Goal: Task Accomplishment & Management: Use online tool/utility

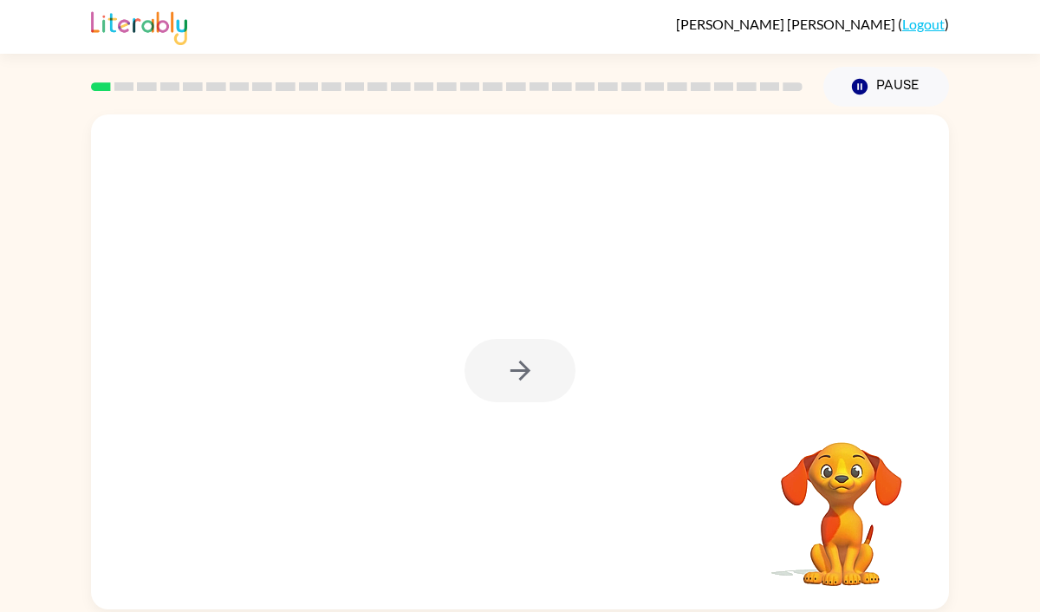
click at [542, 373] on div at bounding box center [519, 370] width 111 height 63
click at [530, 367] on icon "button" at bounding box center [520, 370] width 30 height 30
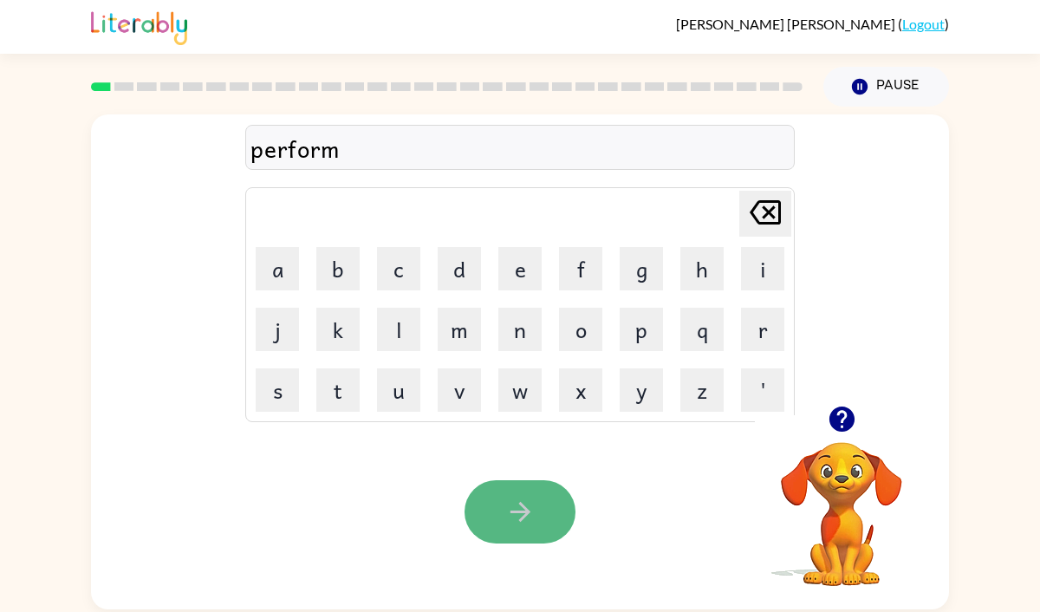
click at [531, 516] on icon "button" at bounding box center [520, 511] width 30 height 30
click at [532, 520] on icon "button" at bounding box center [520, 511] width 30 height 30
click at [526, 496] on icon "button" at bounding box center [520, 511] width 30 height 30
click at [505, 506] on icon "button" at bounding box center [520, 511] width 30 height 30
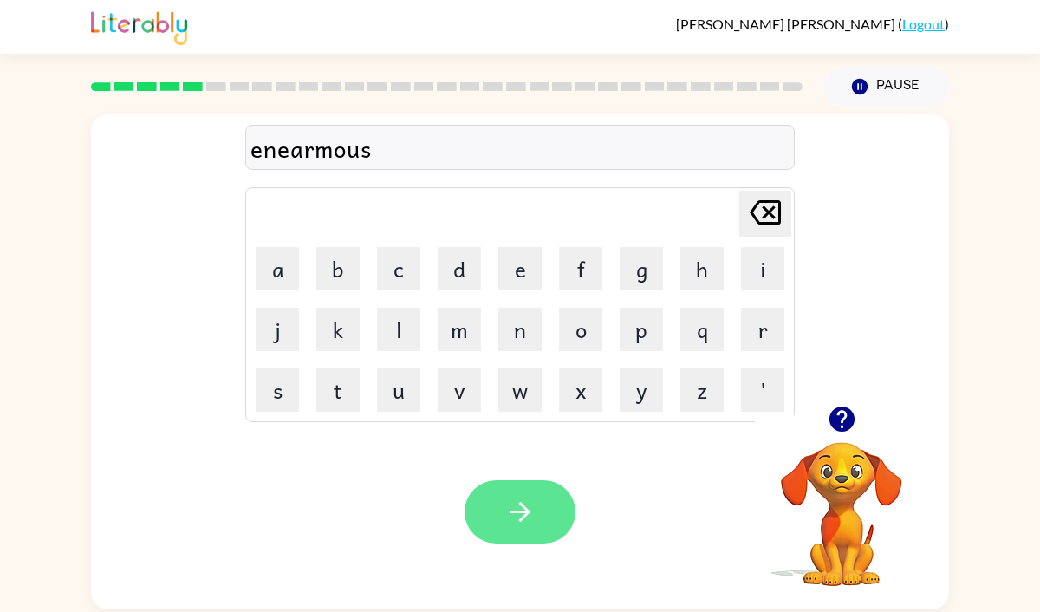
click at [523, 508] on icon "button" at bounding box center [519, 512] width 20 height 20
click at [547, 499] on button "button" at bounding box center [519, 511] width 111 height 63
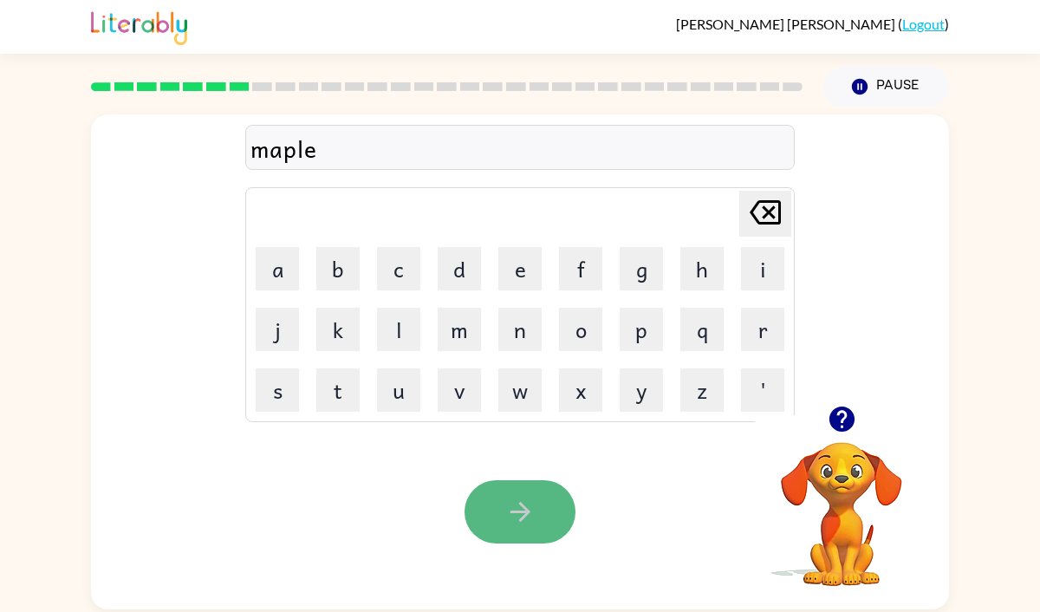
click at [531, 509] on icon "button" at bounding box center [520, 511] width 30 height 30
click at [530, 524] on icon "button" at bounding box center [520, 511] width 30 height 30
click at [535, 518] on icon "button" at bounding box center [520, 511] width 30 height 30
click at [522, 505] on icon "button" at bounding box center [519, 512] width 20 height 20
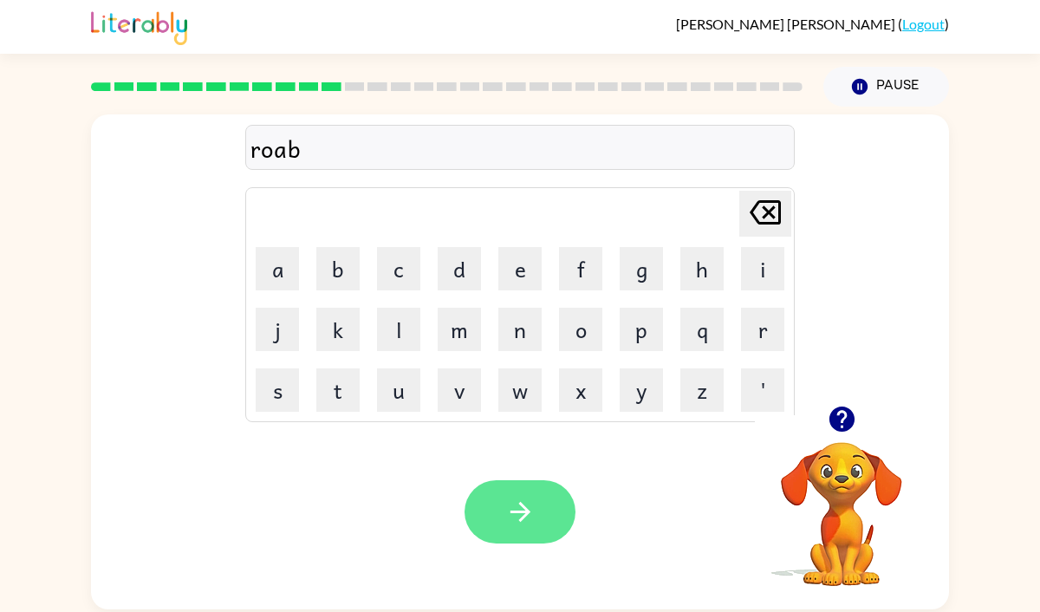
click at [521, 508] on icon "button" at bounding box center [520, 511] width 30 height 30
click at [525, 501] on icon "button" at bounding box center [520, 511] width 30 height 30
click at [522, 514] on icon "button" at bounding box center [520, 511] width 30 height 30
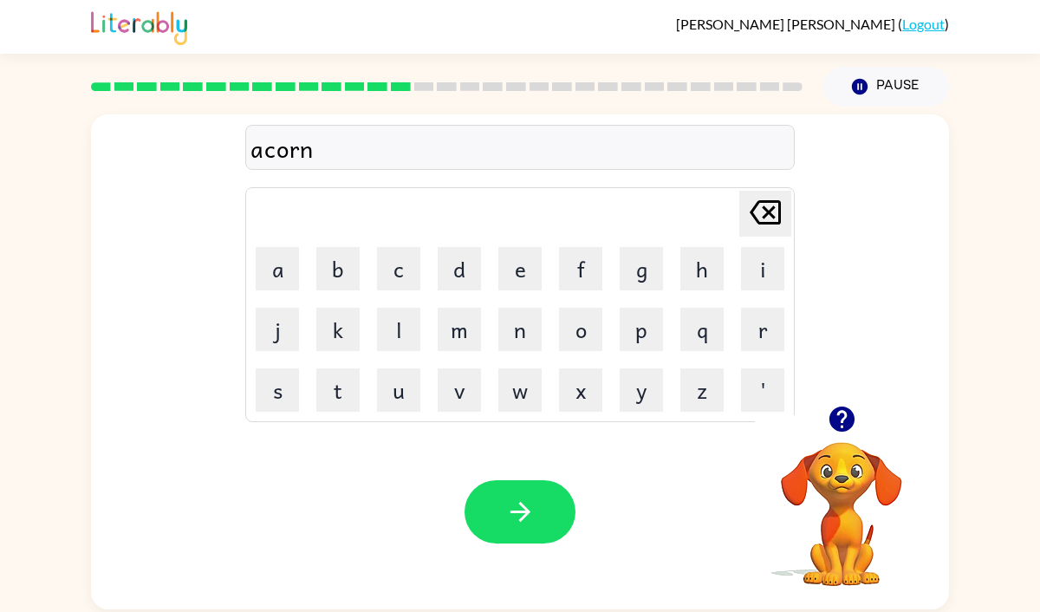
click at [522, 514] on icon "button" at bounding box center [520, 511] width 30 height 30
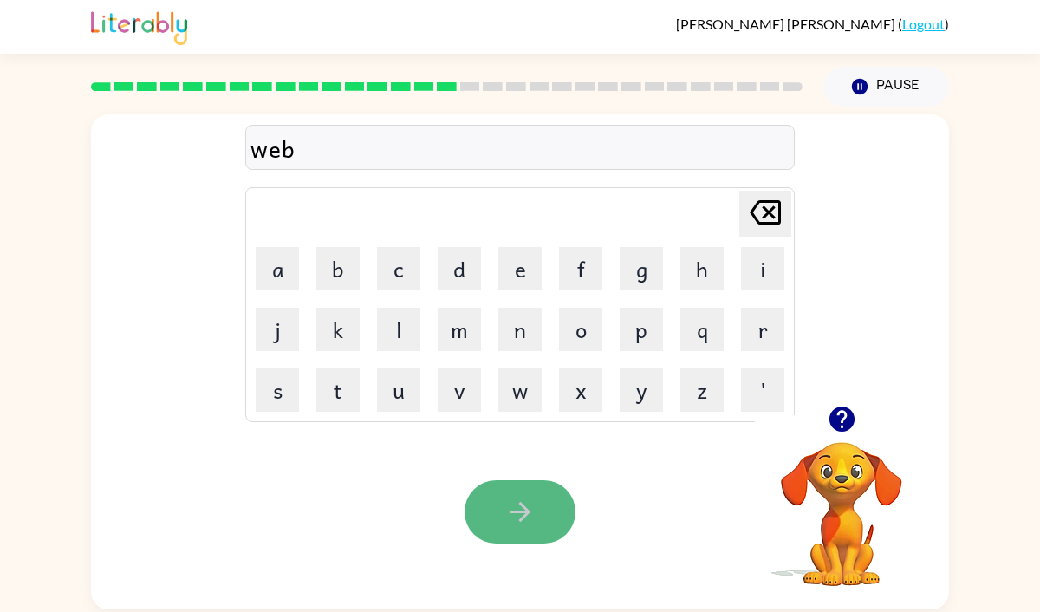
click at [535, 520] on button "button" at bounding box center [519, 511] width 111 height 63
click at [536, 513] on button "button" at bounding box center [519, 511] width 111 height 63
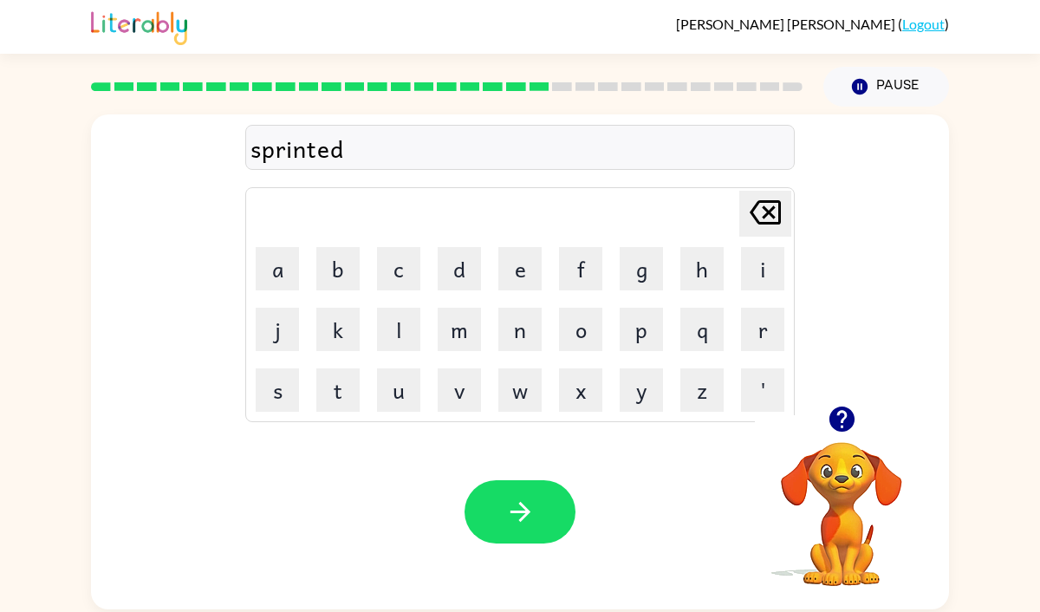
click at [536, 513] on button "button" at bounding box center [519, 511] width 111 height 63
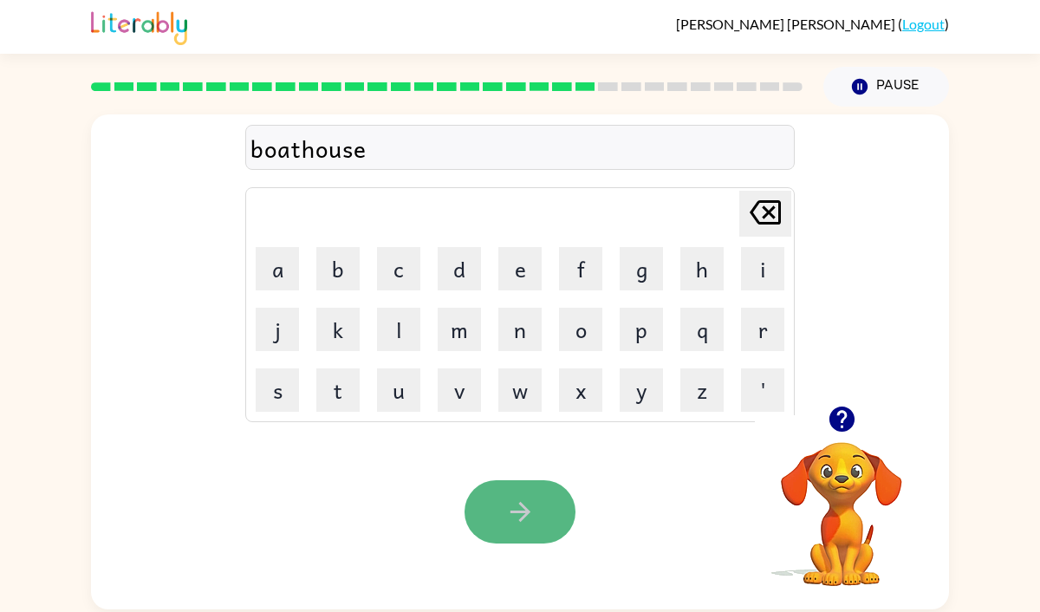
click at [530, 518] on icon "button" at bounding box center [520, 511] width 30 height 30
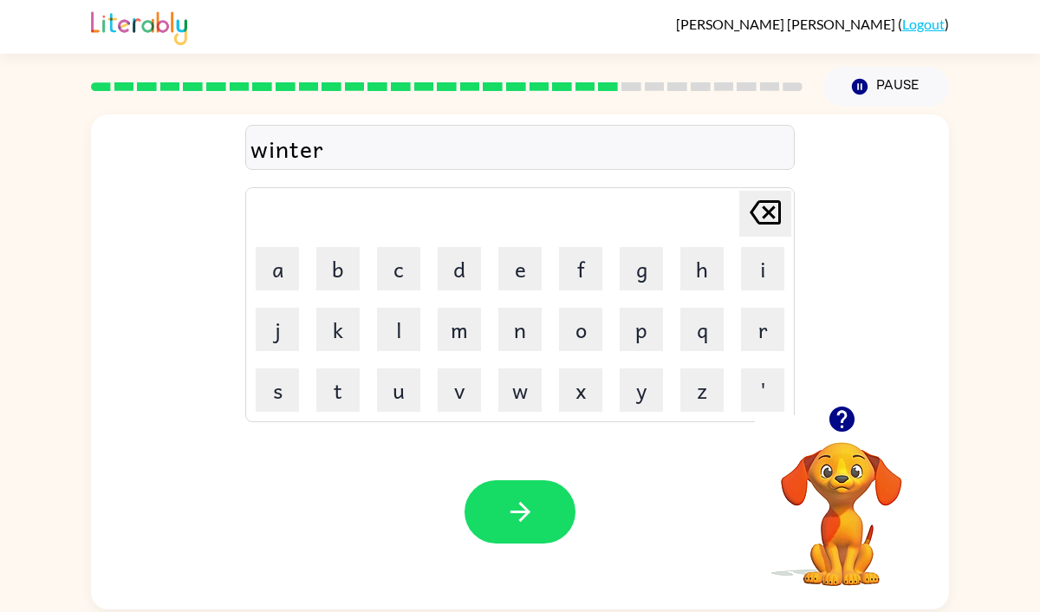
click at [530, 518] on icon "button" at bounding box center [520, 511] width 30 height 30
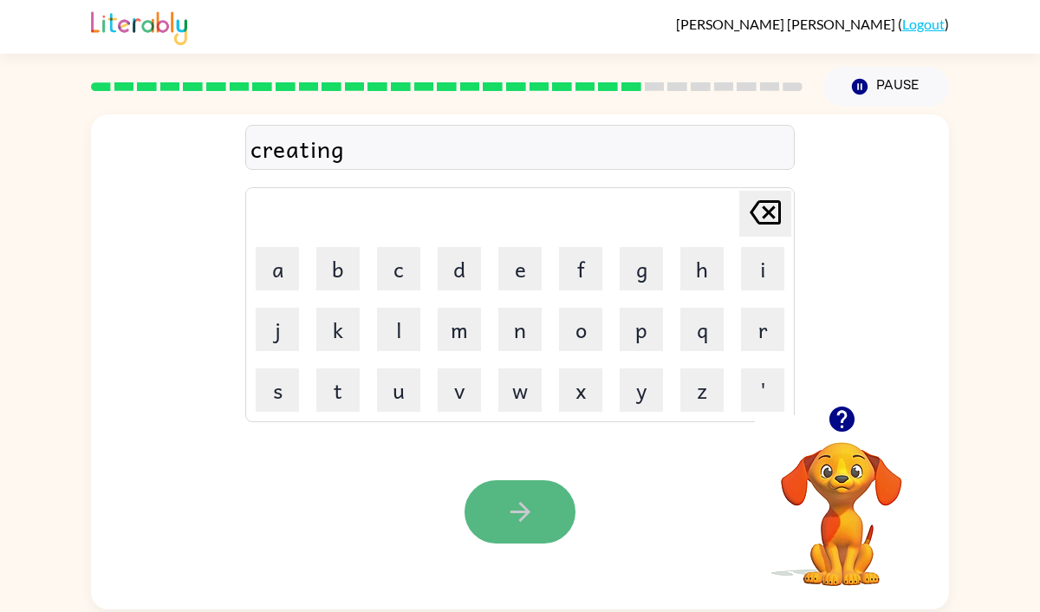
click at [533, 508] on icon "button" at bounding box center [520, 511] width 30 height 30
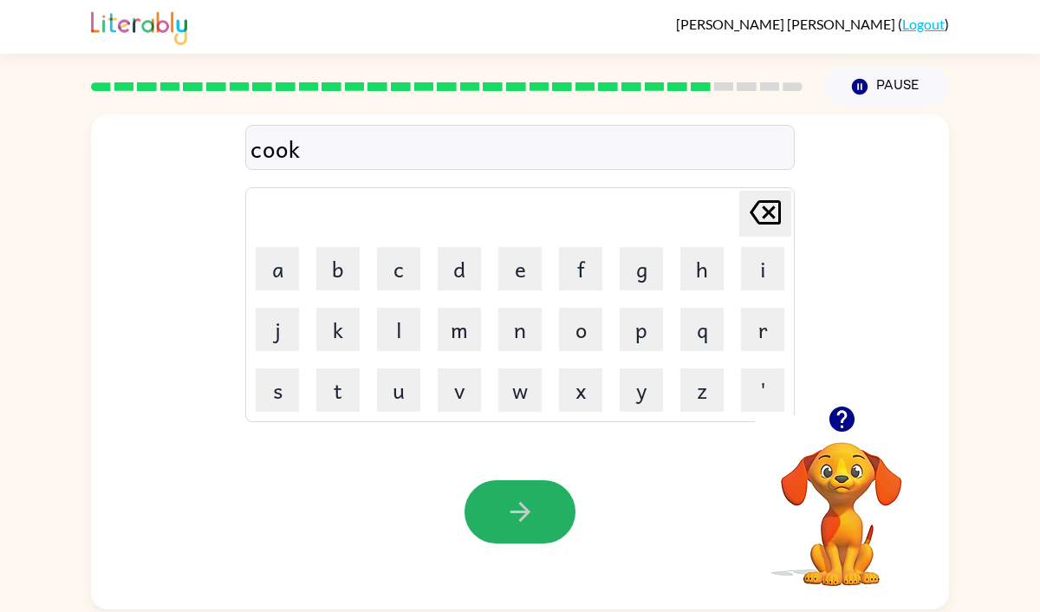
click at [533, 508] on icon "button" at bounding box center [520, 511] width 30 height 30
click at [533, 509] on icon "button" at bounding box center [520, 511] width 30 height 30
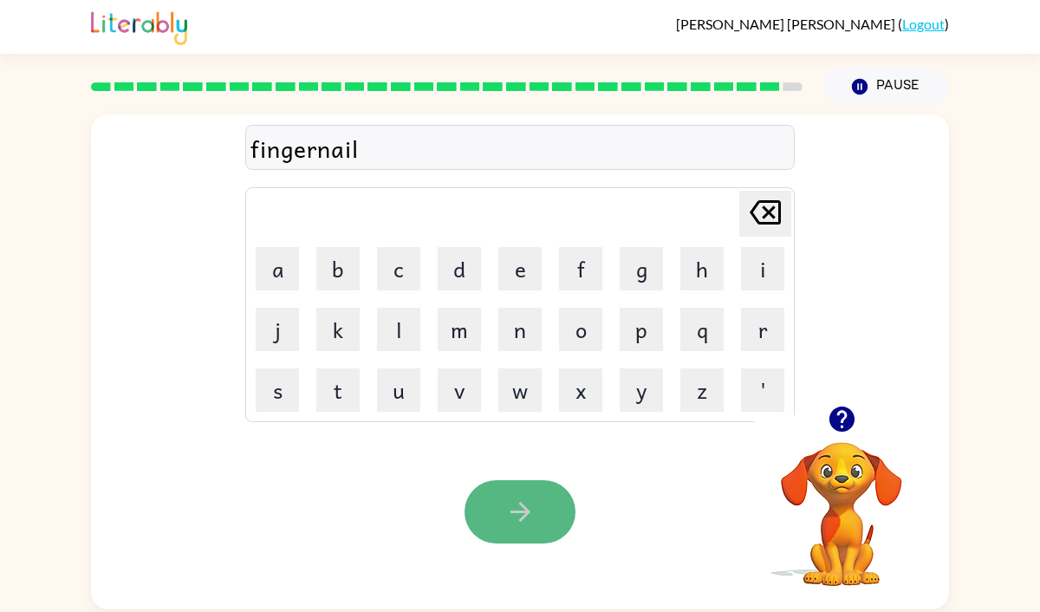
click at [520, 509] on icon "button" at bounding box center [520, 511] width 30 height 30
